Goal: Task Accomplishment & Management: Manage account settings

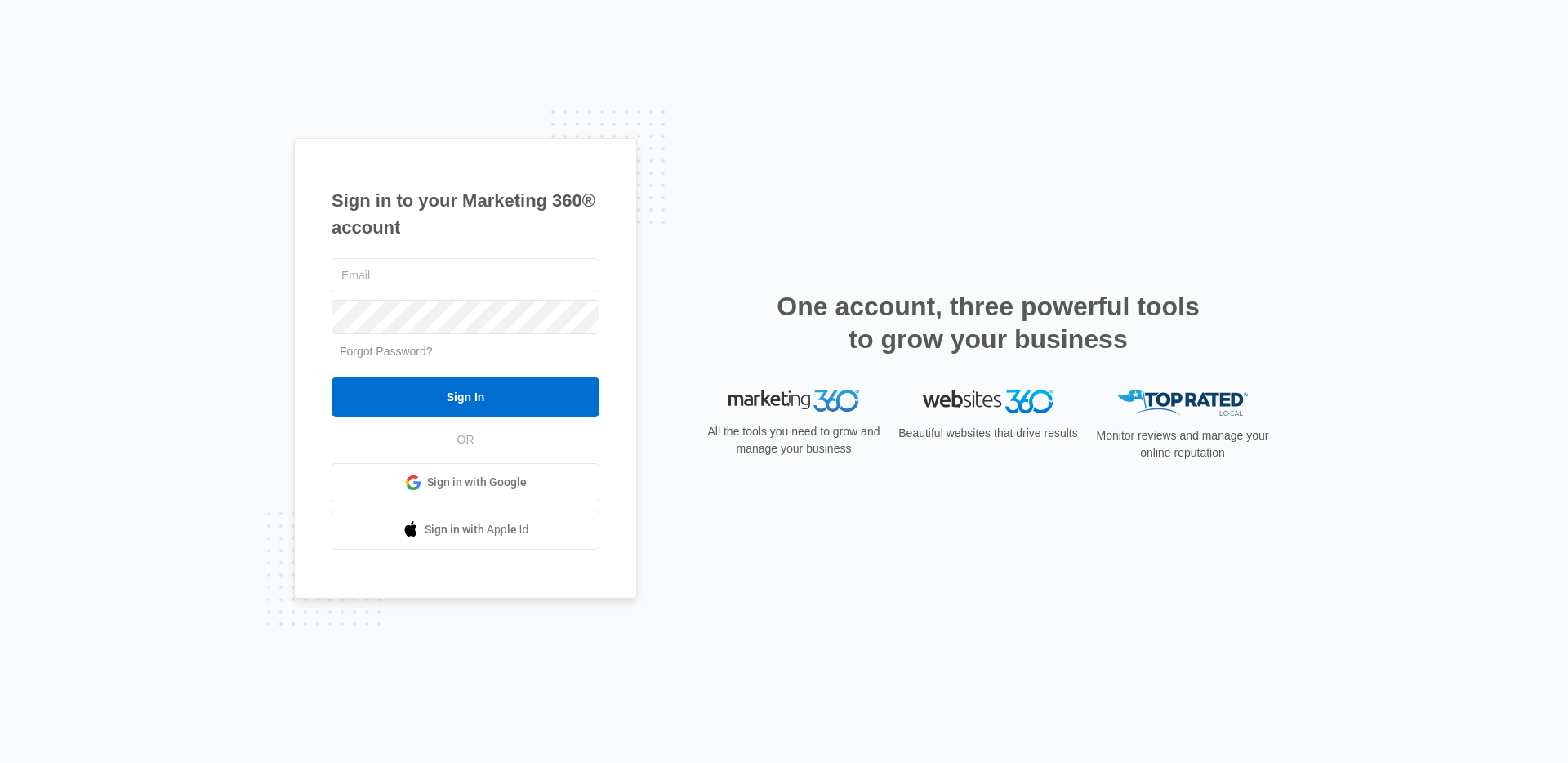
type input "[PERSON_NAME][EMAIL_ADDRESS][DOMAIN_NAME]"
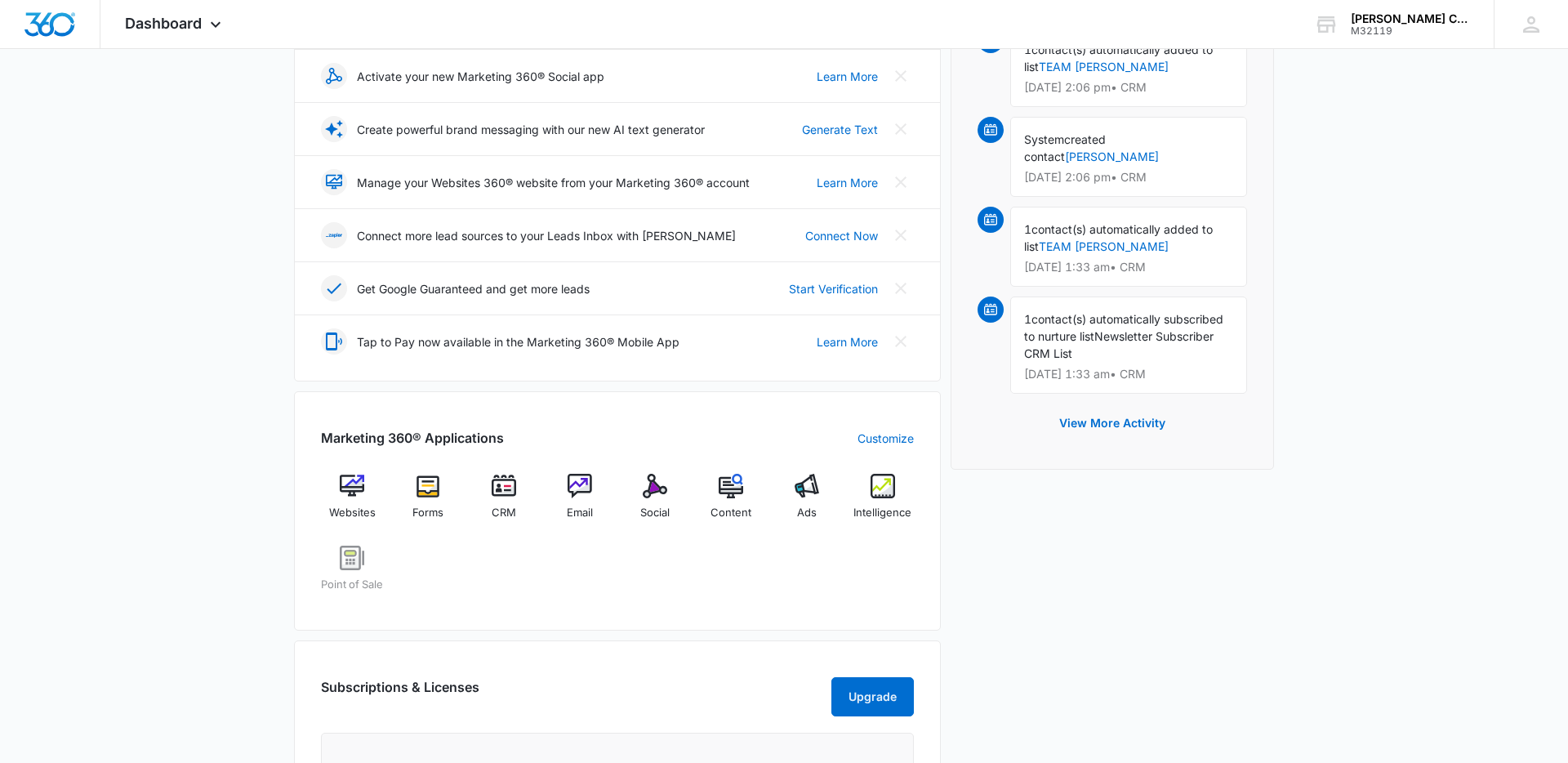
scroll to position [299, 0]
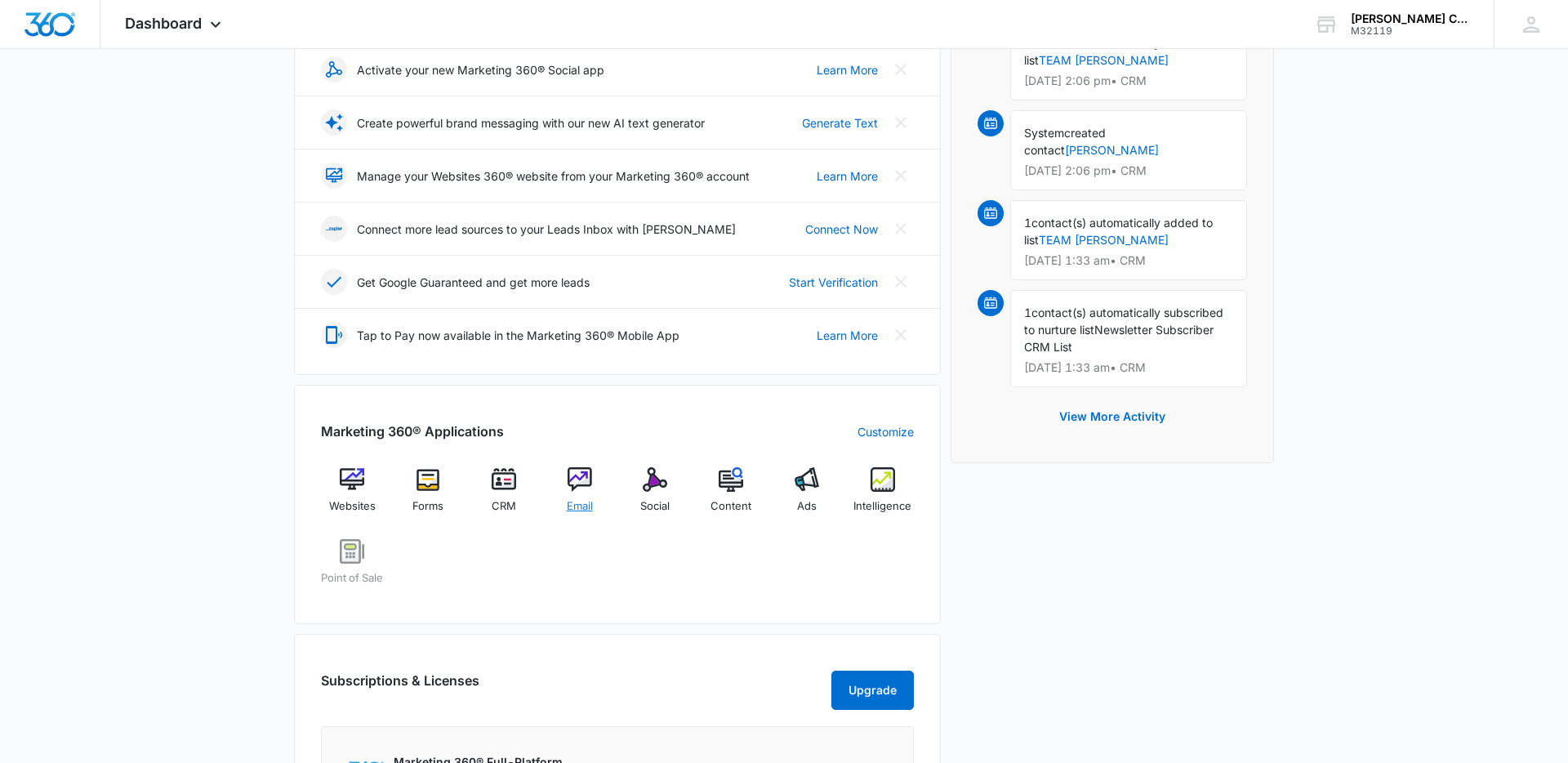
click at [576, 484] on img at bounding box center [580, 480] width 25 height 25
